Goal: Transaction & Acquisition: Purchase product/service

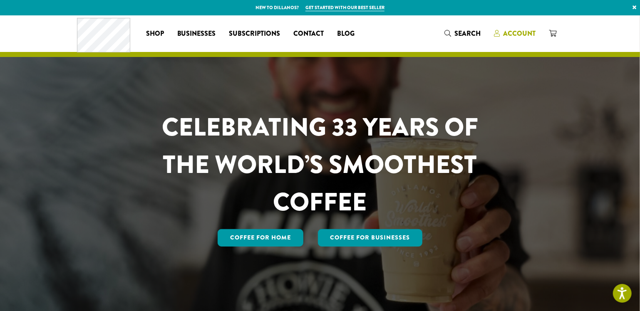
click at [519, 32] on span "Account" at bounding box center [519, 34] width 32 height 10
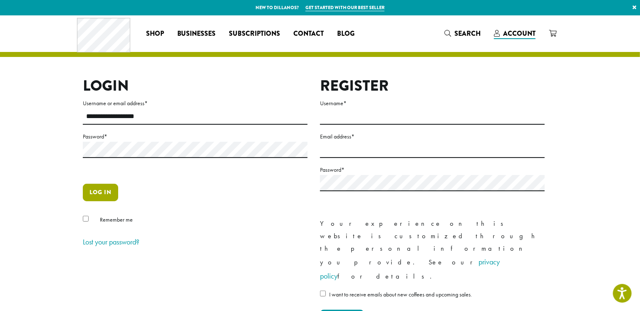
click at [98, 201] on button "Log in" at bounding box center [100, 192] width 35 height 17
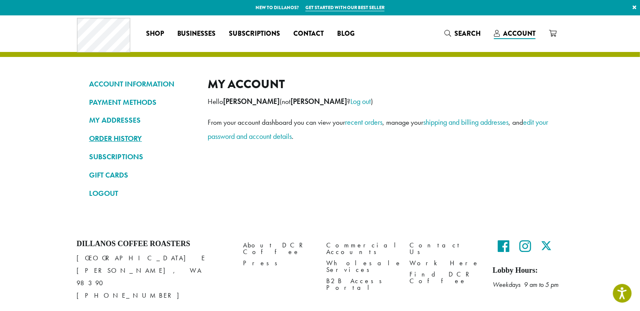
click at [136, 142] on link "ORDER HISTORY" at bounding box center [142, 138] width 106 height 14
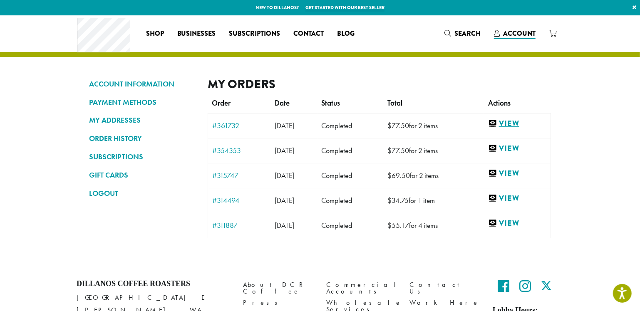
click at [523, 123] on link "View" at bounding box center [517, 124] width 58 height 10
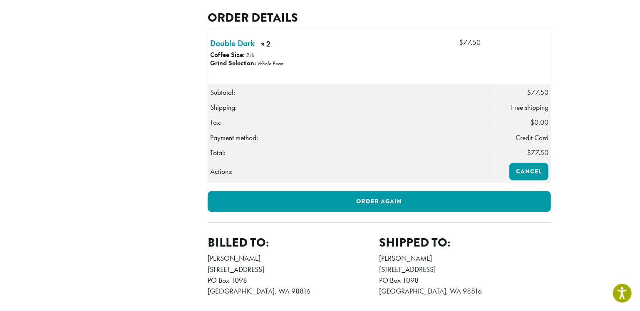
scroll to position [233, 0]
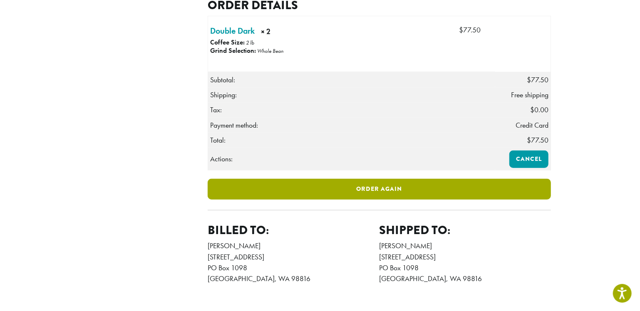
click at [339, 200] on link "Order again" at bounding box center [379, 189] width 343 height 21
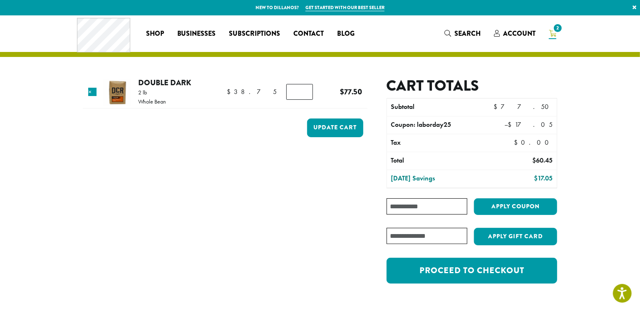
type input "*"
click at [300, 89] on input "*" at bounding box center [299, 92] width 27 height 16
click at [315, 129] on button "Update cart" at bounding box center [335, 128] width 56 height 19
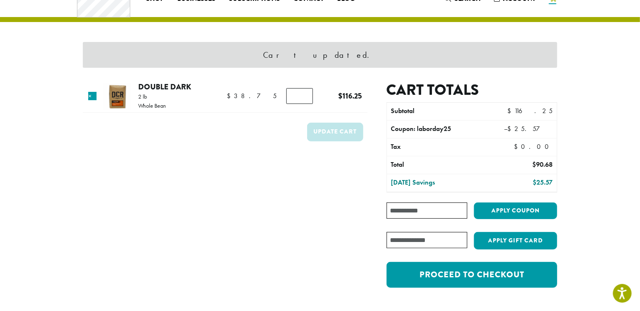
scroll to position [35, 0]
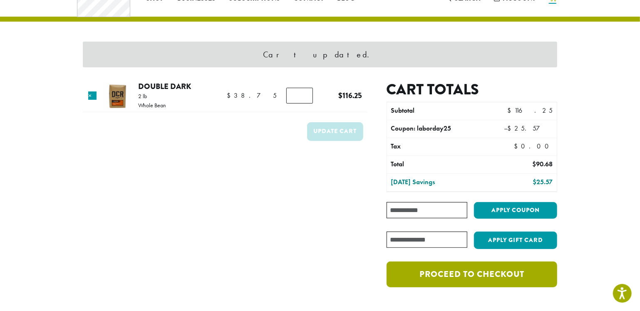
click at [424, 282] on link "Proceed to checkout" at bounding box center [472, 275] width 171 height 26
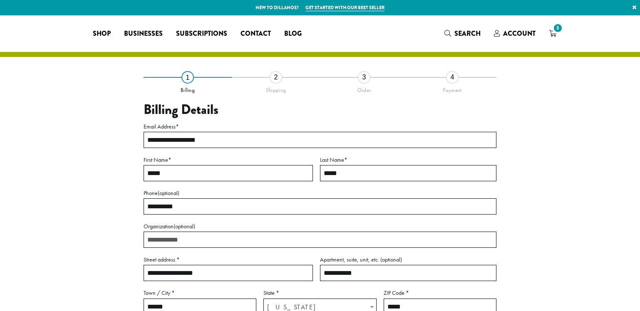
select select "**"
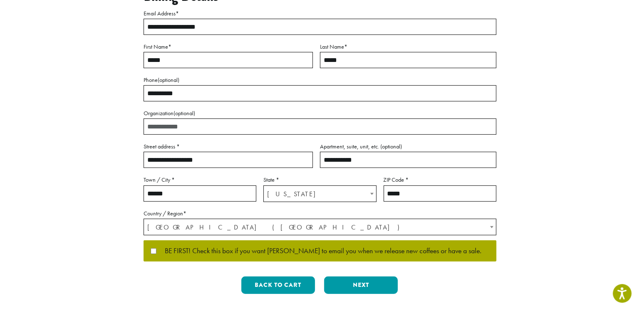
scroll to position [117, 0]
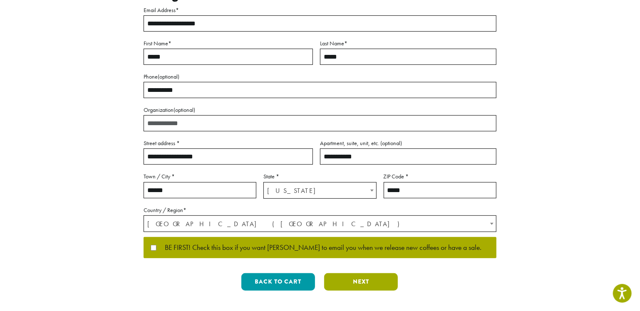
click at [382, 285] on button "Next" at bounding box center [361, 281] width 74 height 17
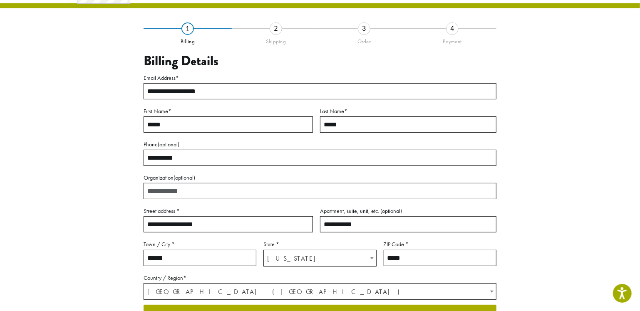
scroll to position [40, 0]
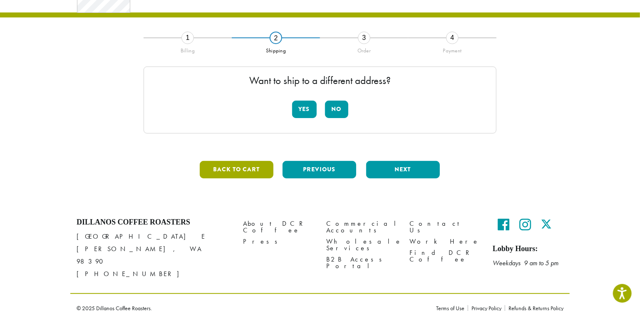
click at [232, 170] on button "Back to cart" at bounding box center [237, 169] width 74 height 17
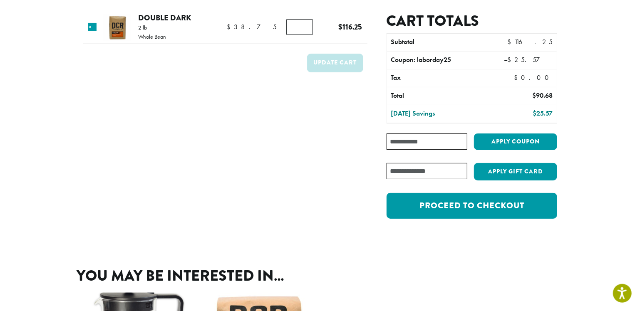
scroll to position [58, 0]
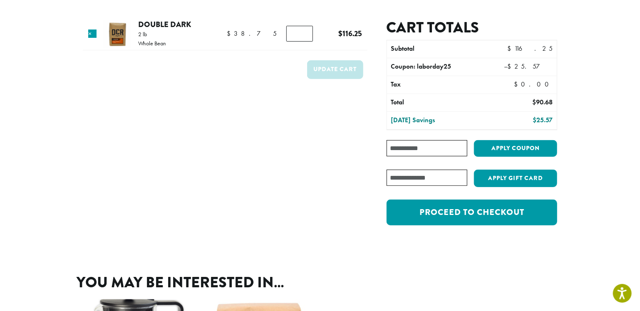
click at [320, 176] on form "Product Price Quantity Subtotal × Double Dark 2 lb Whole Bean $ 38.75 $ 38.75 D…" at bounding box center [225, 127] width 285 height 216
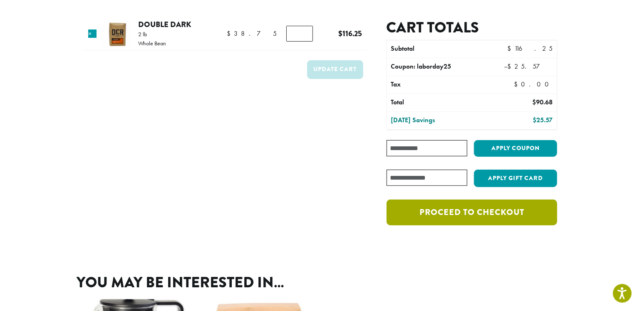
click at [407, 215] on link "Proceed to checkout" at bounding box center [472, 213] width 171 height 26
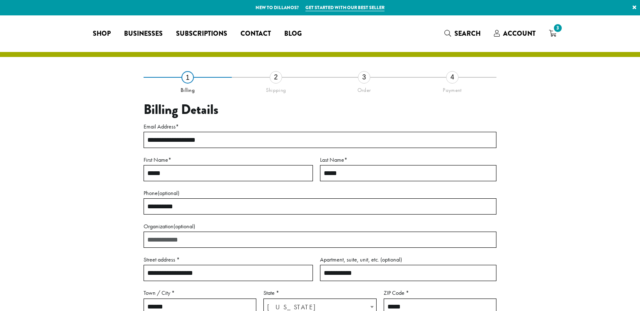
select select "**"
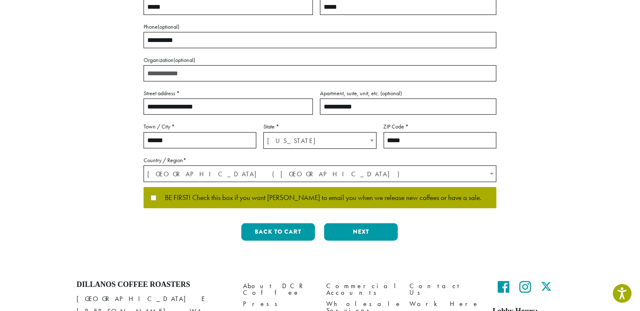
scroll to position [175, 0]
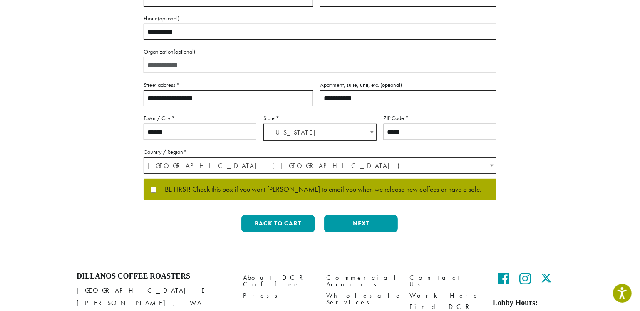
click at [149, 191] on p "BE FIRST! Check this box if you want [PERSON_NAME] to email you when we release…" at bounding box center [320, 190] width 353 height 22
click at [345, 230] on button "Next" at bounding box center [361, 223] width 74 height 17
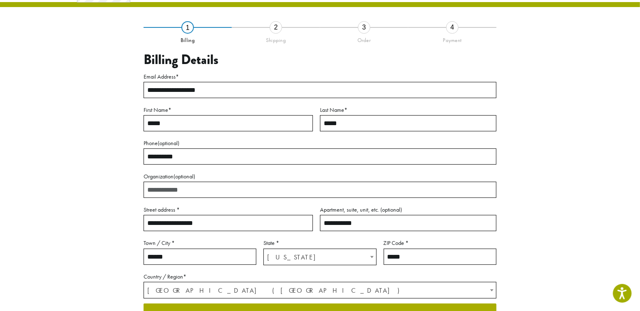
scroll to position [40, 0]
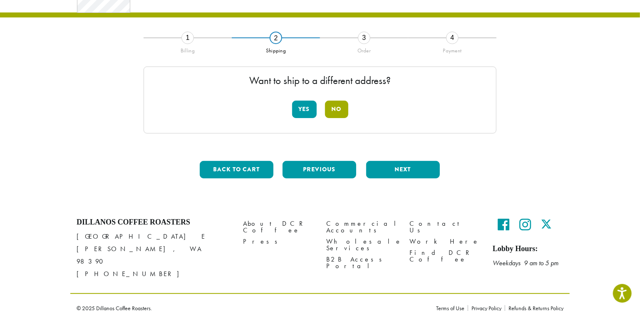
click at [343, 106] on button "No" at bounding box center [336, 109] width 23 height 17
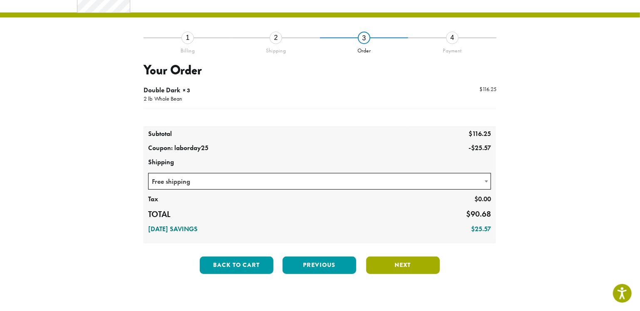
click at [422, 265] on button "Next" at bounding box center [403, 265] width 74 height 17
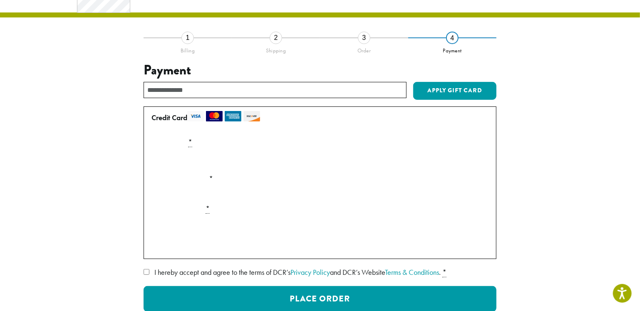
scroll to position [156, 0]
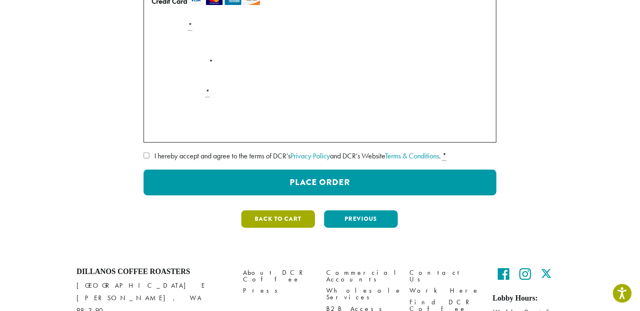
click at [262, 220] on button "Back to cart" at bounding box center [278, 219] width 74 height 17
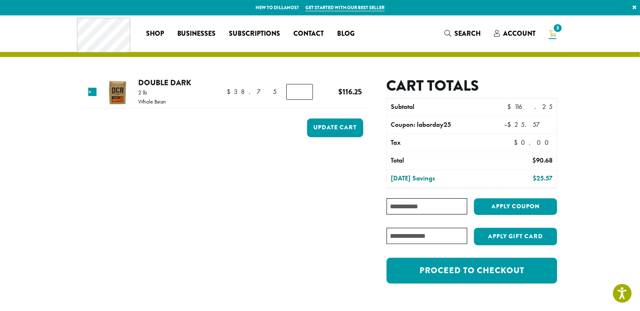
type input "*"
click at [303, 89] on input "*" at bounding box center [299, 92] width 27 height 16
click at [334, 131] on button "Update cart" at bounding box center [335, 128] width 56 height 19
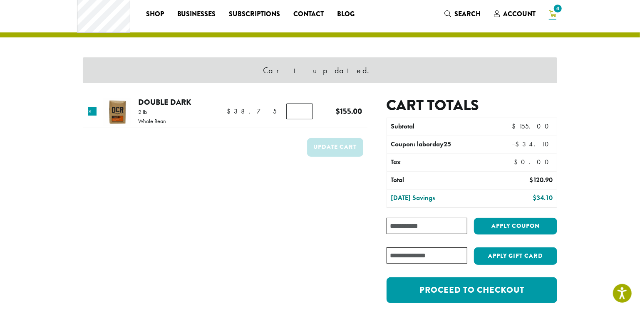
scroll to position [29, 0]
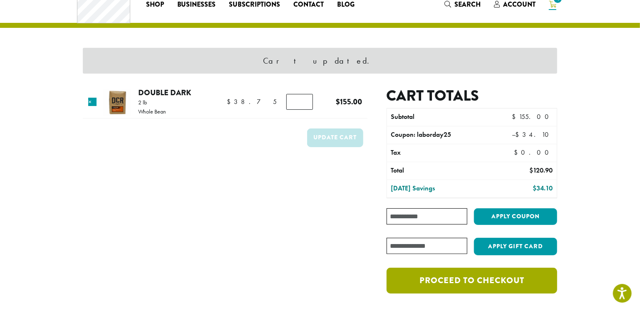
click at [443, 279] on link "Proceed to checkout" at bounding box center [472, 281] width 171 height 26
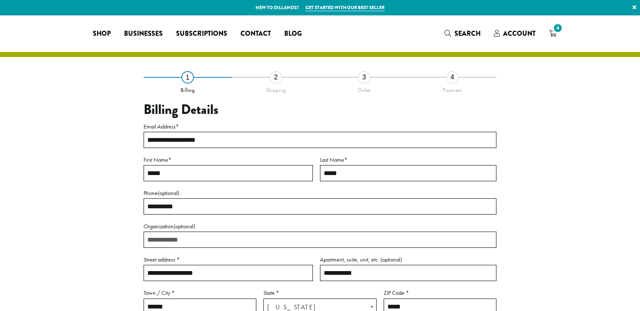
select select "**"
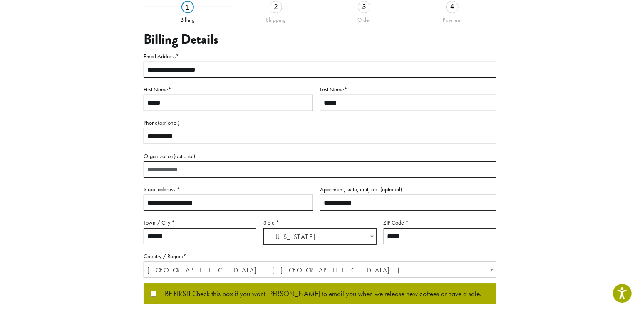
scroll to position [87, 0]
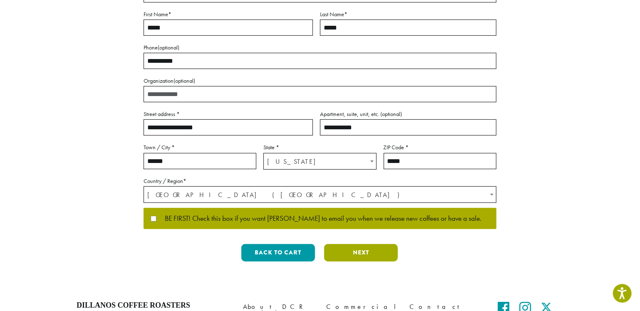
click at [348, 255] on button "Next" at bounding box center [361, 252] width 74 height 17
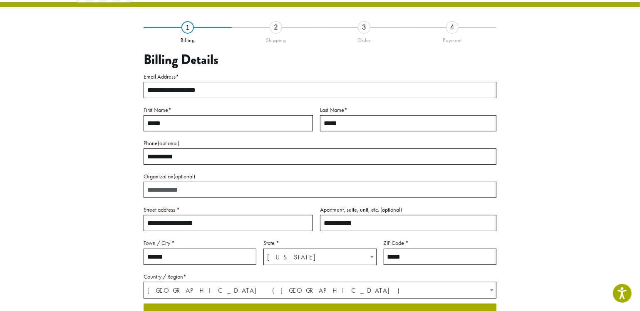
scroll to position [40, 0]
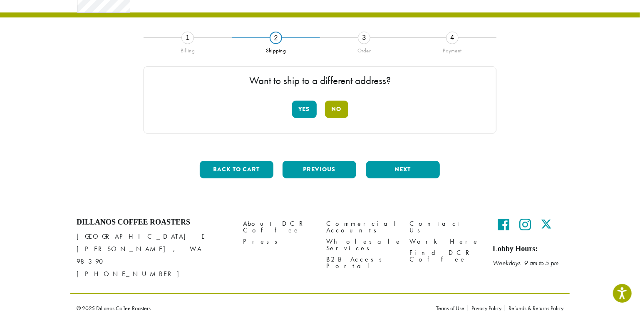
click at [338, 112] on button "No" at bounding box center [336, 109] width 23 height 17
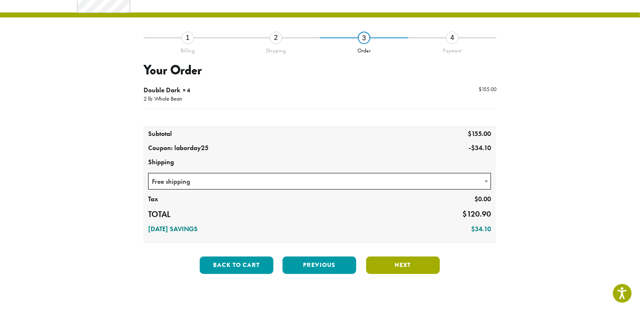
click at [390, 265] on button "Next" at bounding box center [403, 265] width 74 height 17
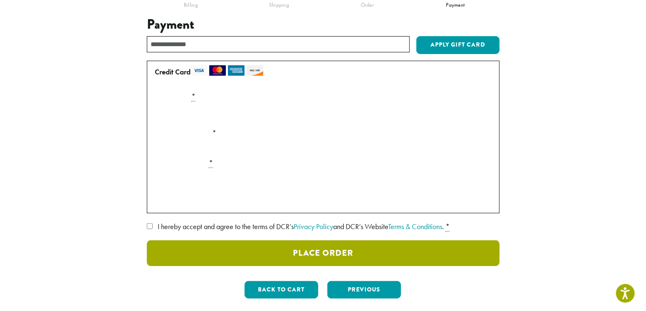
scroll to position [98, 0]
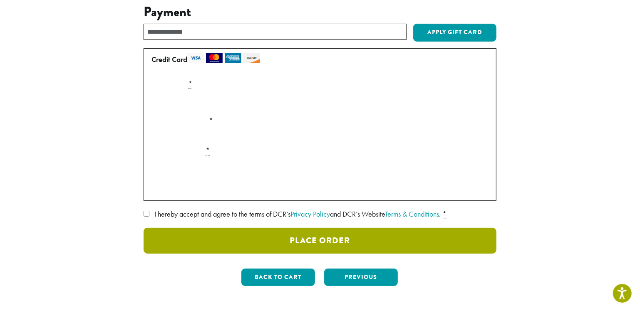
click at [201, 242] on button "Place Order" at bounding box center [320, 241] width 353 height 26
